Goal: Ask a question: Seek information or help from site administrators or community

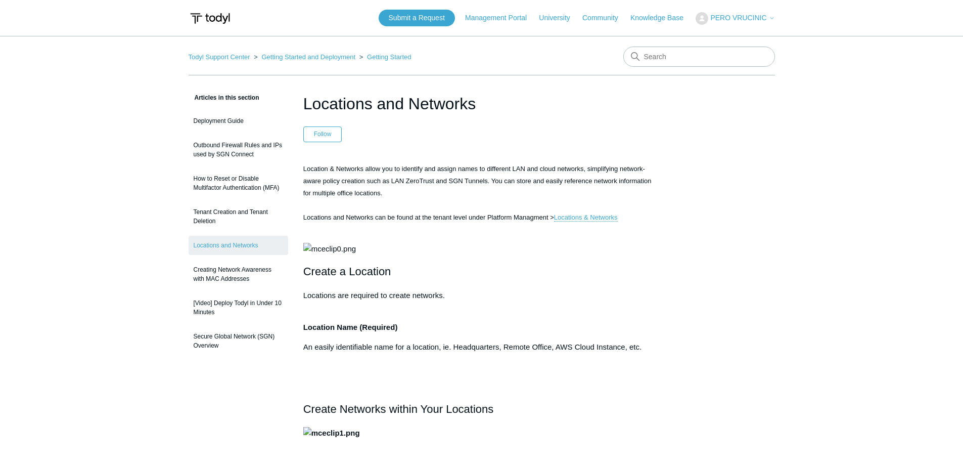
click at [772, 19] on icon at bounding box center [772, 19] width 3 height 2
click at [762, 38] on link "My Support Requests" at bounding box center [745, 40] width 99 height 18
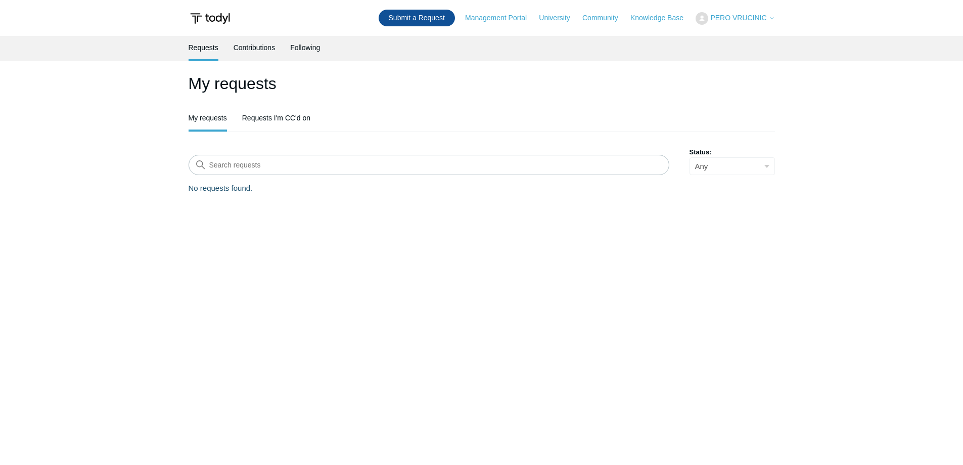
click at [448, 17] on link "Submit a Request" at bounding box center [417, 18] width 76 height 17
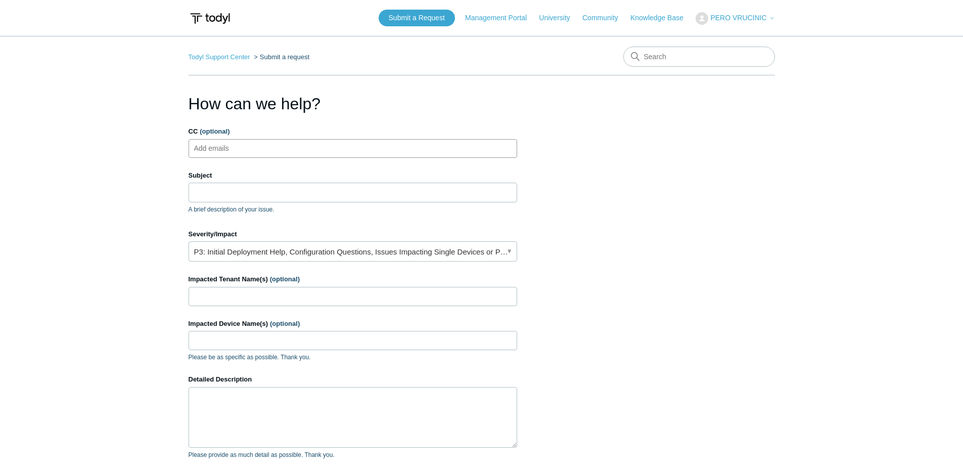
click at [279, 149] on ul "Add emails" at bounding box center [353, 148] width 329 height 19
type input "pvrucinic@precisioncorp.net"
click at [245, 189] on input "Subject" at bounding box center [353, 192] width 329 height 19
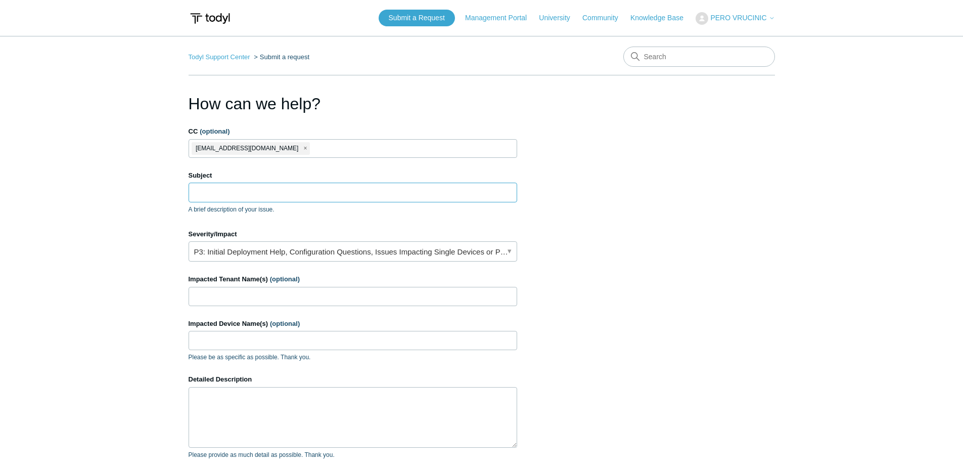
paste input "Can't find SGN connect installation key in Todyl new dashboard - please help"
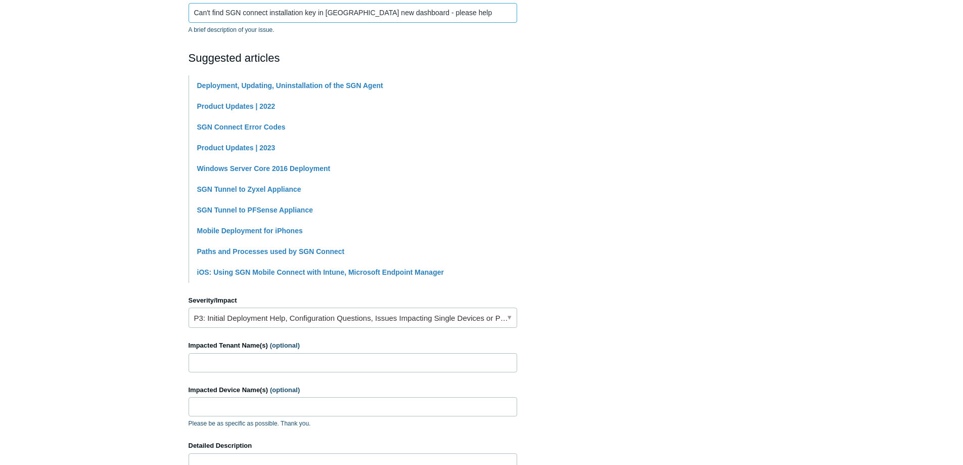
scroll to position [202, 0]
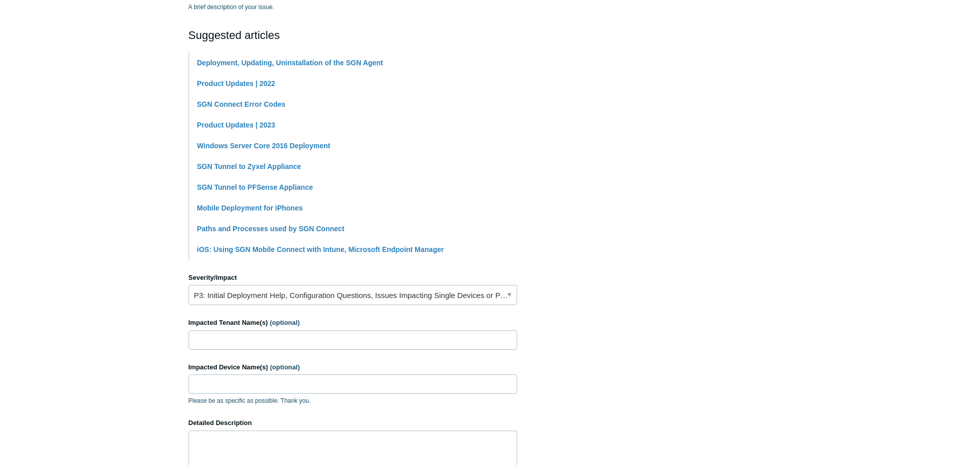
type input "Can't find SGN connect installation key in Todyl new dashboard - please help"
click at [305, 340] on input "Impacted Tenant Name(s) (optional)" at bounding box center [353, 339] width 329 height 19
type input "Precision"
click at [298, 379] on input "Impacted Device Name(s) (optional)" at bounding box center [353, 383] width 329 height 19
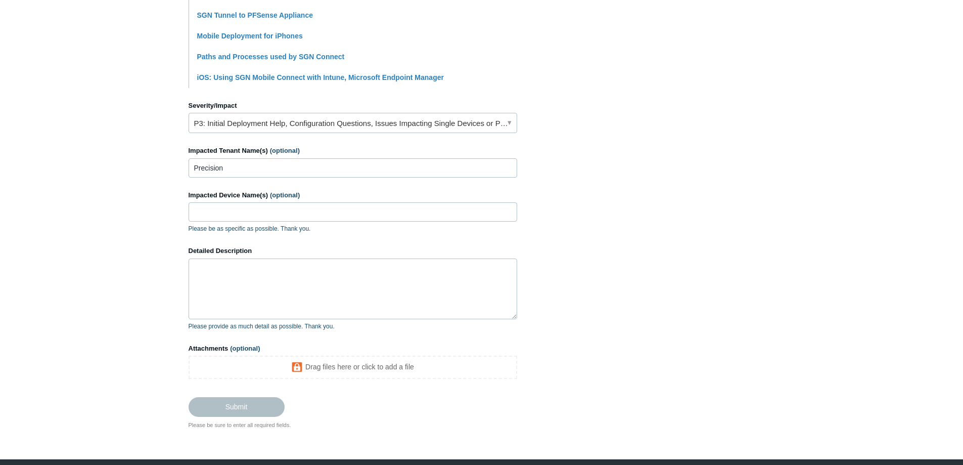
scroll to position [405, 0]
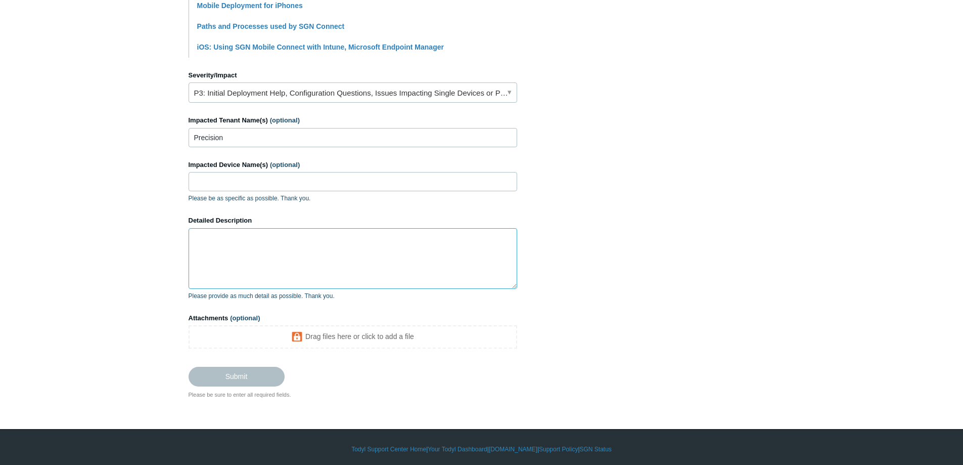
click at [215, 250] on textarea "Detailed Description" at bounding box center [353, 258] width 329 height 61
paste textarea "Used to be in: Select Precision – Deployment and Licensing – Licensing Groups &…"
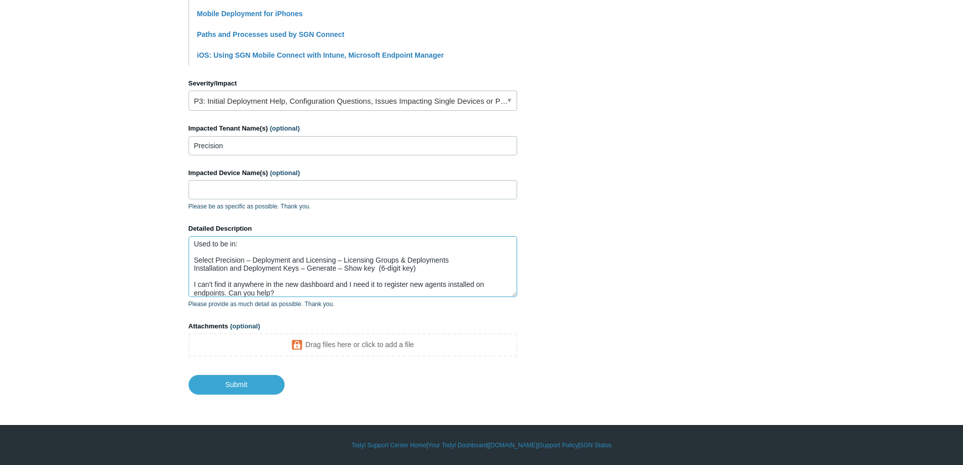
scroll to position [0, 0]
click at [198, 245] on textarea "Used to be in: Select Precision – Deployment and Licensing – Licensing Groups &…" at bounding box center [353, 266] width 329 height 61
click at [223, 262] on textarea "SGN Connect installation key used to be in: Select Precision – Deployment and L…" at bounding box center [353, 266] width 329 height 61
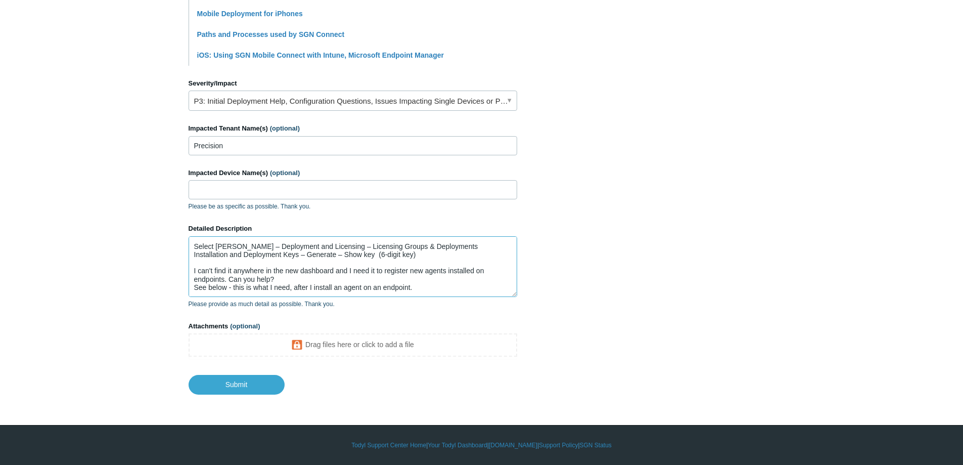
drag, startPoint x: 424, startPoint y: 287, endPoint x: 177, endPoint y: 296, distance: 247.5
click at [177, 296] on main "Todyl Support Center Submit a request How can we help? CC (optional) pvrucinic@…" at bounding box center [481, 16] width 963 height 755
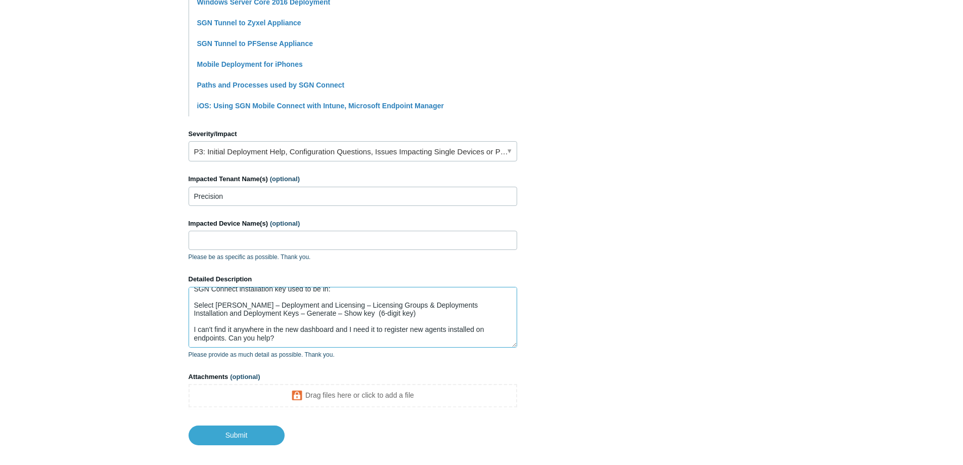
click at [230, 328] on textarea "SGN Connect installation key used to be in: Select Tennant – Deployment and Lic…" at bounding box center [353, 317] width 329 height 61
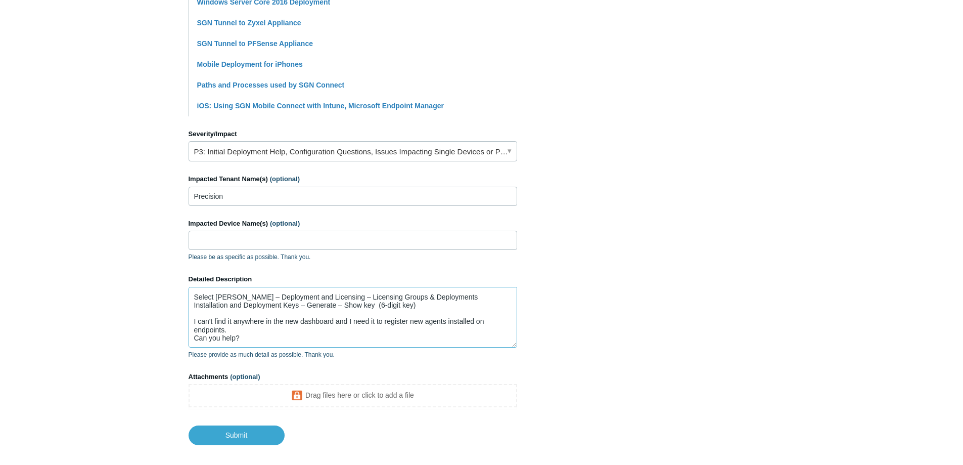
click at [241, 323] on textarea "SGN Connect installation key used to be in: Select Tennant – Deployment and Lic…" at bounding box center [353, 317] width 329 height 61
click at [241, 330] on textarea "SGN Connect installation key used to be in: Select Tennant – Deployment and Lic…" at bounding box center [353, 317] width 329 height 61
paste textarea "Looks like Deployments page isn't available any longer? How do I register agent…"
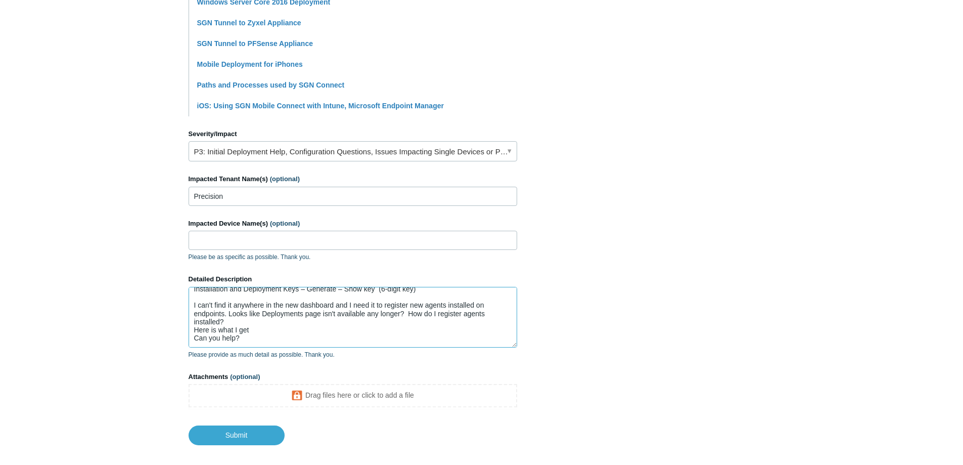
scroll to position [40, 0]
drag, startPoint x: 246, startPoint y: 321, endPoint x: 185, endPoint y: 321, distance: 61.2
click at [185, 321] on main "Todyl Support Center Submit a request How can we help? CC (optional) pvrucinic@…" at bounding box center [481, 67] width 963 height 755
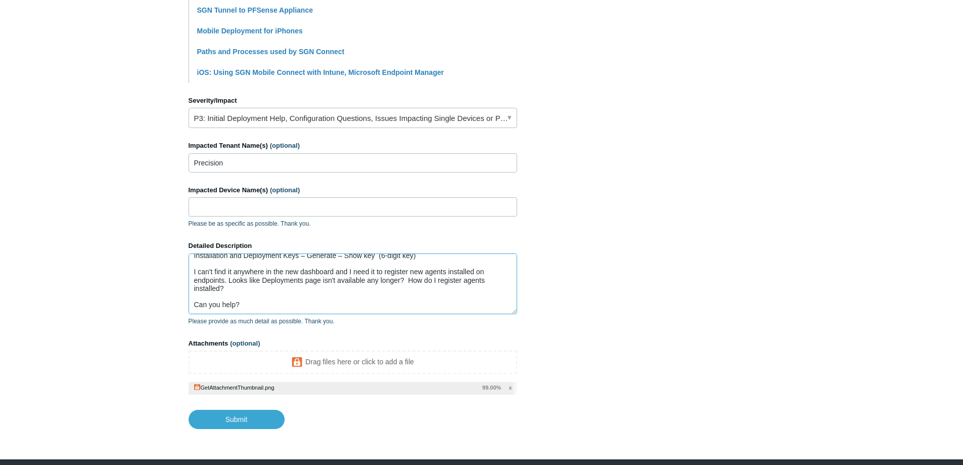
scroll to position [396, 0]
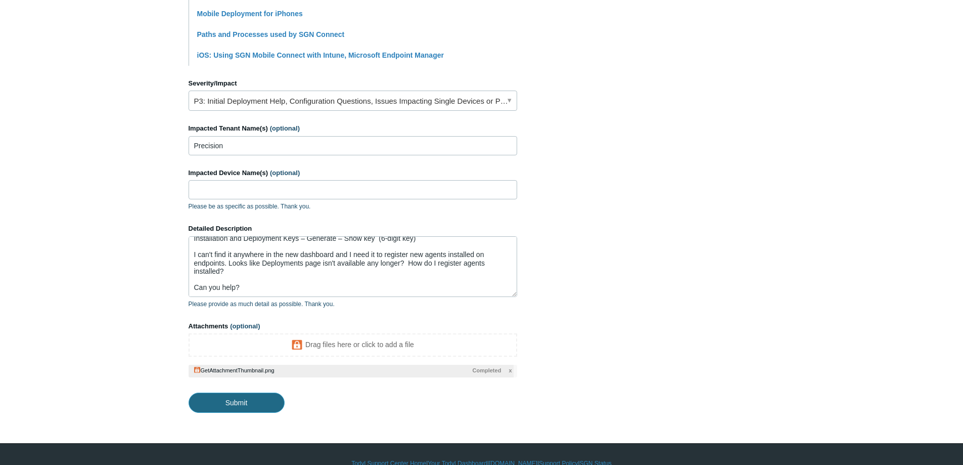
click at [253, 400] on input "Submit" at bounding box center [237, 402] width 96 height 20
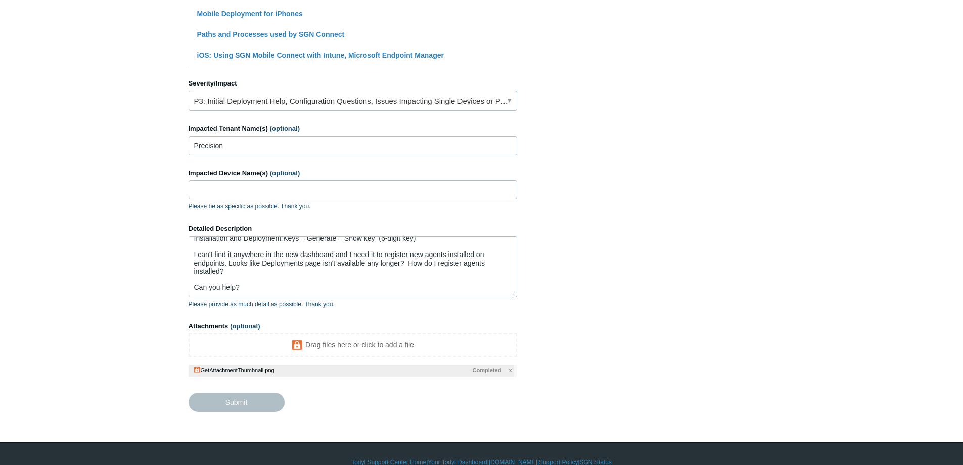
type textarea "SGN Connect installation key used to be in: Select Tennant – Deployment and Lic…"
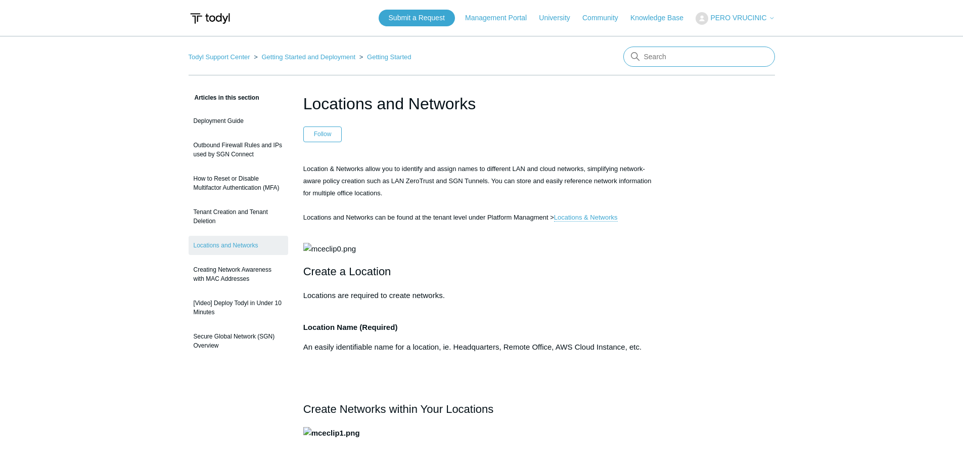
click at [682, 50] on input "Search" at bounding box center [700, 57] width 152 height 20
type input "generate key"
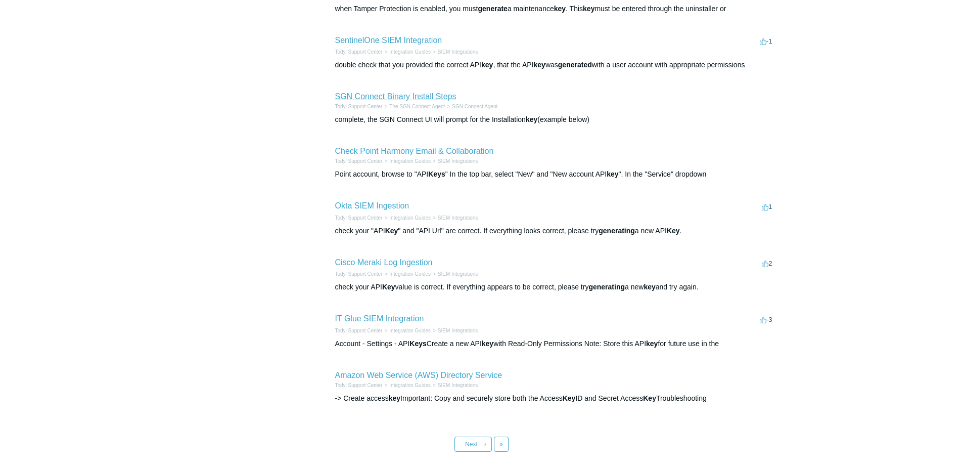
scroll to position [303, 0]
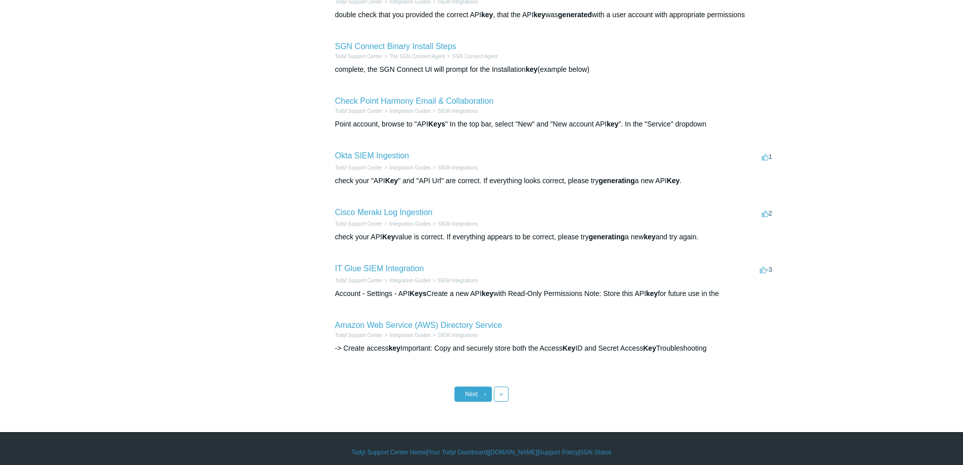
click at [483, 392] on link "Next ›" at bounding box center [473, 393] width 37 height 15
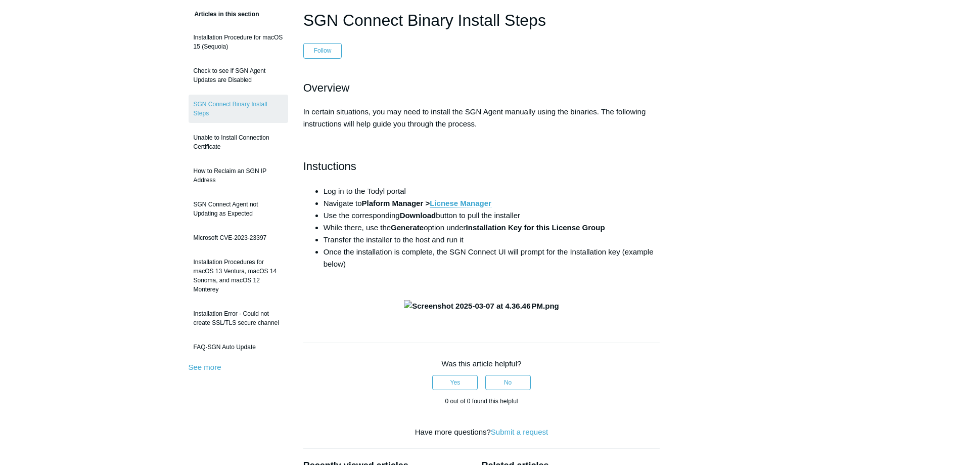
scroll to position [101, 0]
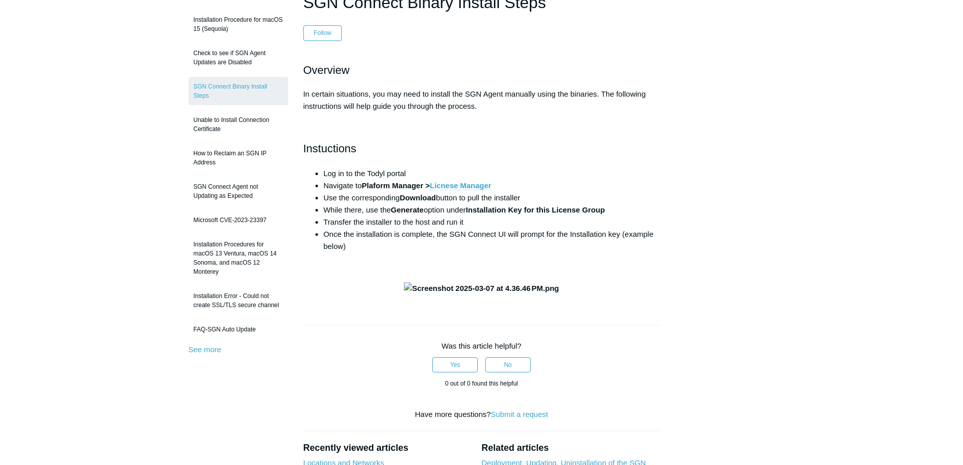
click at [476, 184] on link "Licnese Manager" at bounding box center [461, 185] width 62 height 9
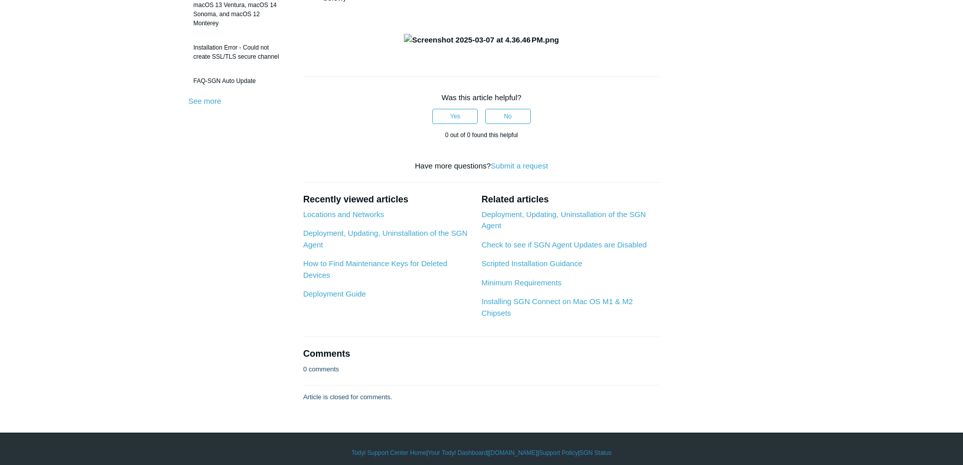
scroll to position [455, 0]
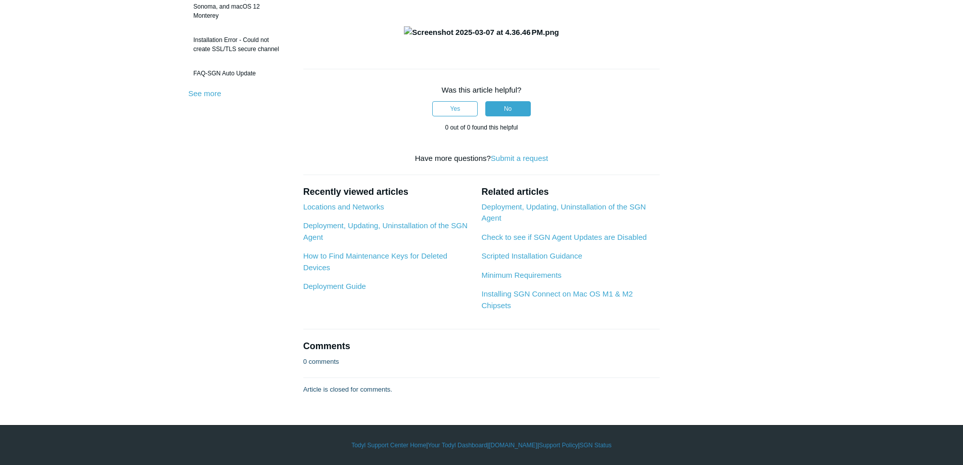
click at [510, 116] on button "No" at bounding box center [508, 108] width 46 height 15
click at [546, 205] on link "Deployment, Updating, Uninstallation of the SGN Agent" at bounding box center [563, 212] width 164 height 20
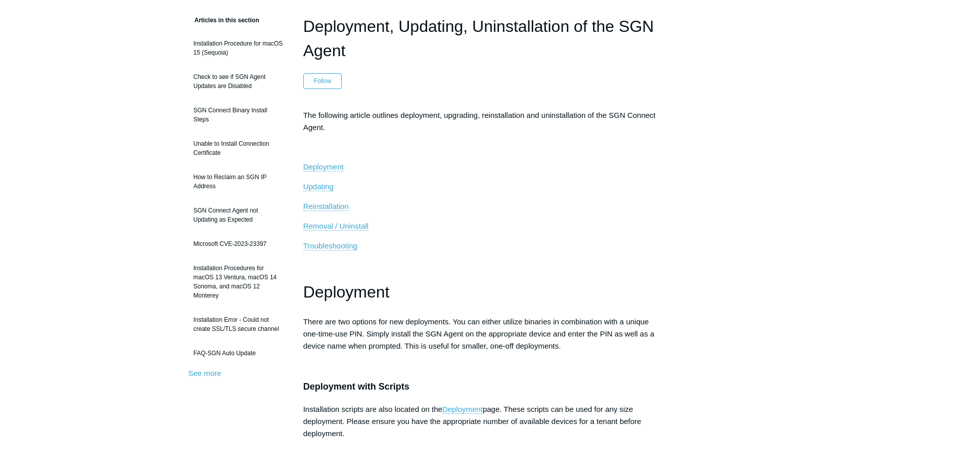
scroll to position [101, 0]
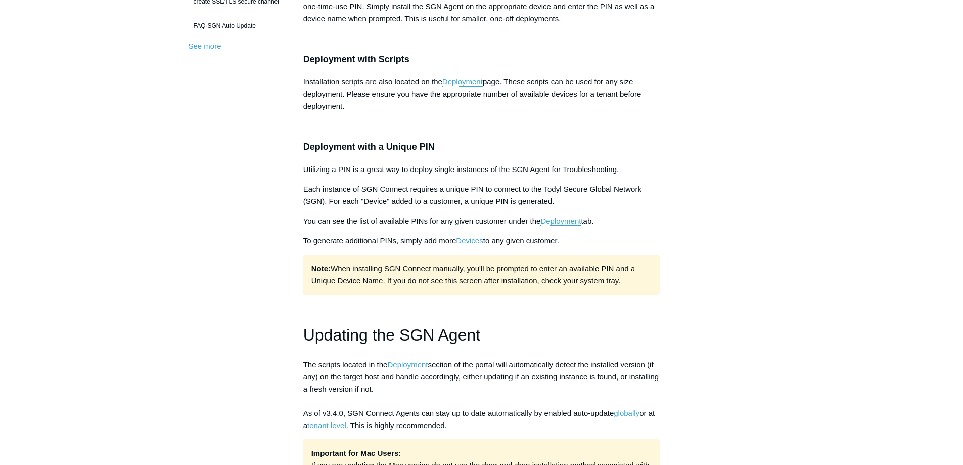
scroll to position [455, 0]
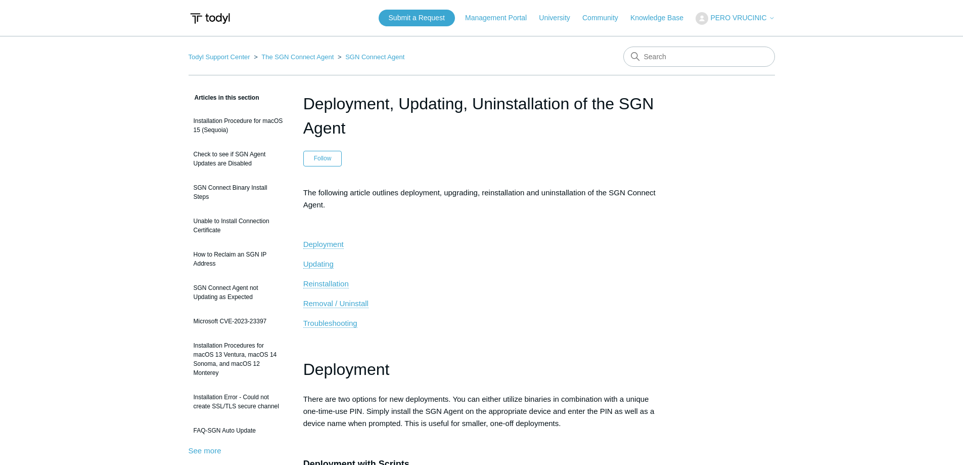
scroll to position [455, 0]
